Goal: Obtain resource: Obtain resource

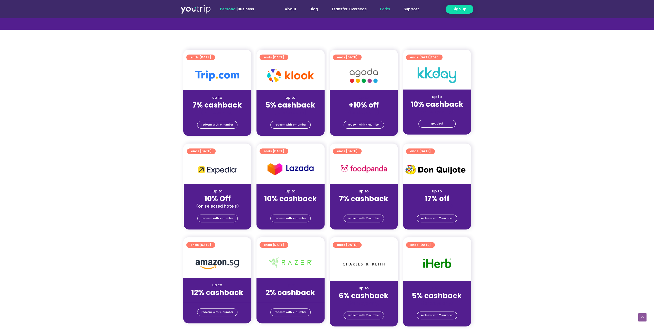
click at [453, 164] on img at bounding box center [437, 169] width 68 height 15
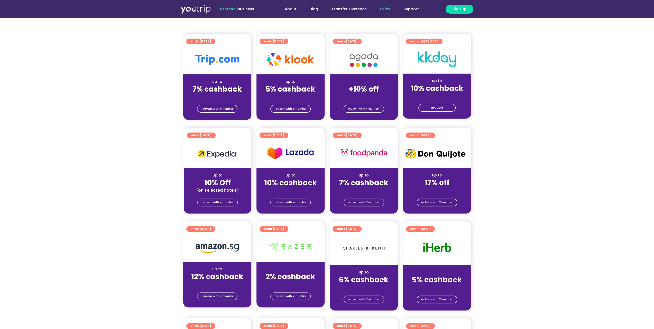
scroll to position [72, 0]
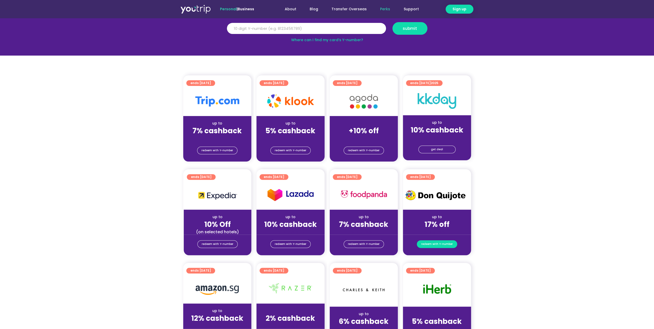
click at [433, 243] on span "redeem with Y-number" at bounding box center [437, 243] width 32 height 7
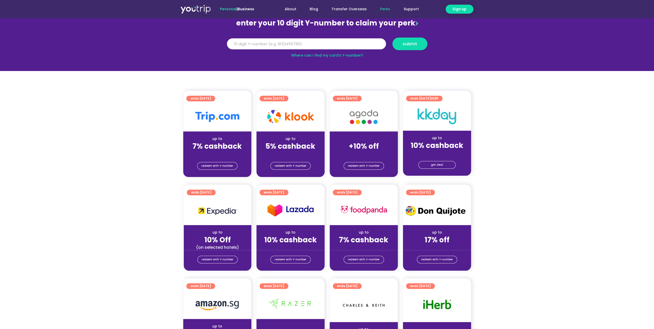
click at [270, 43] on input "Y Number" at bounding box center [306, 43] width 159 height 11
type input "8188962491"
click at [413, 43] on span "submit" at bounding box center [410, 44] width 14 height 4
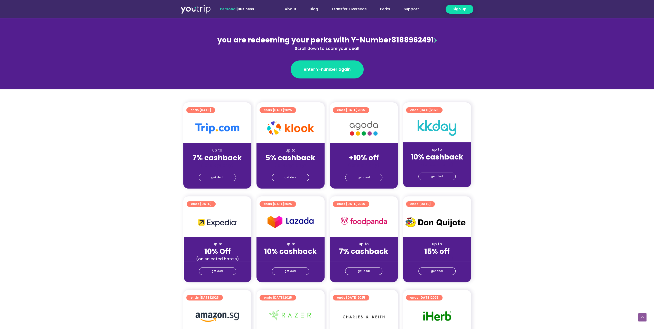
scroll to position [103, 0]
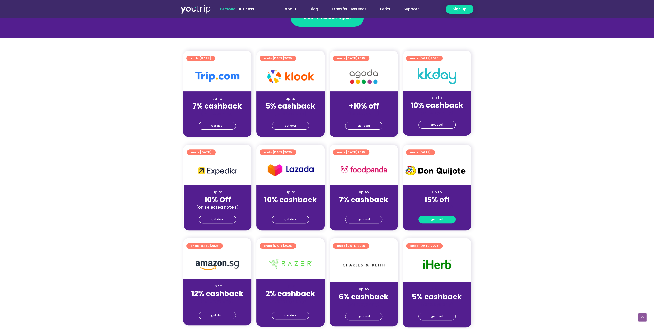
click at [435, 220] on span "get deal" at bounding box center [437, 219] width 12 height 7
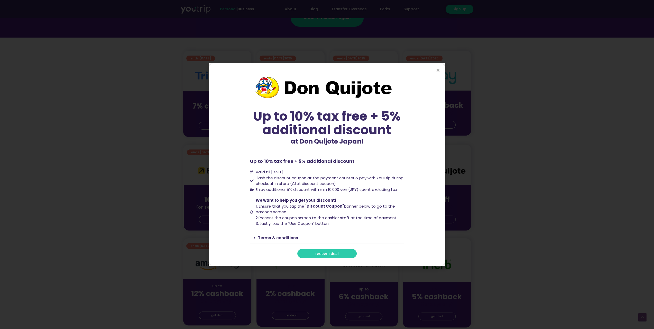
click at [439, 71] on icon "Close" at bounding box center [438, 70] width 4 height 4
